Goal: Find specific page/section: Find specific page/section

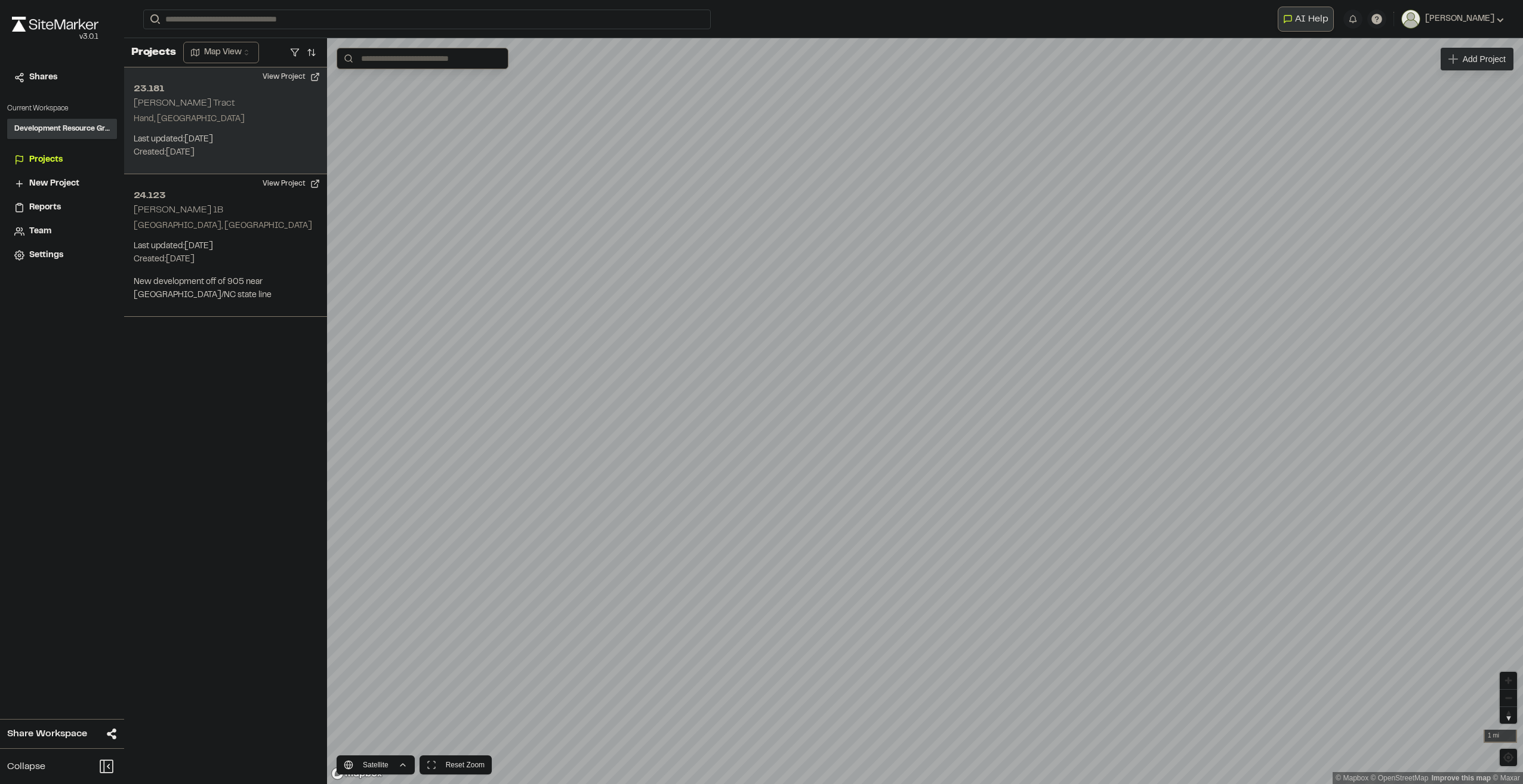
click at [235, 134] on p "Last updated: [DATE]" at bounding box center [225, 139] width 184 height 13
click at [225, 115] on p "Hand, [GEOGRAPHIC_DATA]" at bounding box center [225, 119] width 184 height 13
click at [279, 76] on button "View Project" at bounding box center [292, 76] width 72 height 19
